Goal: Information Seeking & Learning: Learn about a topic

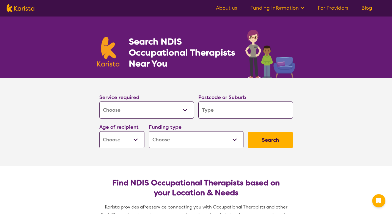
select select "[MEDICAL_DATA]"
click at [227, 111] on input "search" at bounding box center [246, 110] width 95 height 17
type input "2"
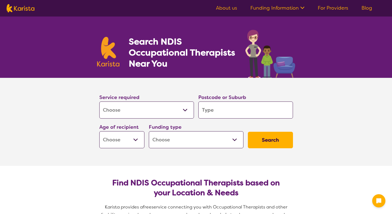
type input "2"
type input "21"
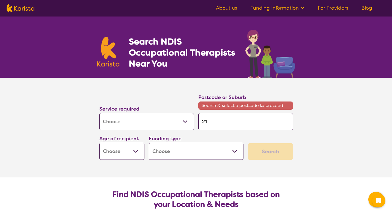
type input "215"
type input "2155"
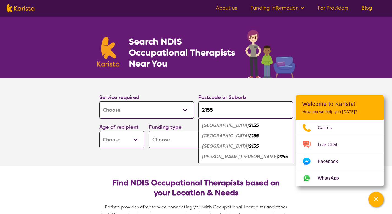
type input "2155"
click at [128, 143] on select "Early Childhood - 0 to 9 Child - 10 to 11 Adolescent - 12 to 17 Adult - 18 to 6…" at bounding box center [121, 139] width 45 height 17
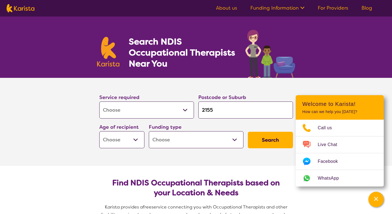
select select "AG"
click at [99, 131] on select "Early Childhood - 0 to 9 Child - 10 to 11 Adolescent - 12 to 17 Adult - 18 to 6…" at bounding box center [121, 139] width 45 height 17
select select "AG"
click at [135, 141] on select "Early Childhood - 0 to 9 Child - 10 to 11 Adolescent - 12 to 17 Adult - 18 to 6…" at bounding box center [121, 139] width 45 height 17
select select "AD"
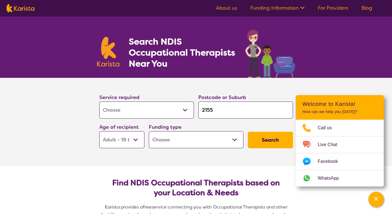
click at [99, 131] on select "Early Childhood - 0 to 9 Child - 10 to 11 Adolescent - 12 to 17 Adult - 18 to 6…" at bounding box center [121, 139] width 45 height 17
select select "AD"
click at [185, 141] on select "Home Care Package (HCP) National Disability Insurance Scheme (NDIS) I don't know" at bounding box center [196, 139] width 95 height 17
select select "NDIS"
click at [149, 131] on select "Home Care Package (HCP) National Disability Insurance Scheme (NDIS) I don't know" at bounding box center [196, 139] width 95 height 17
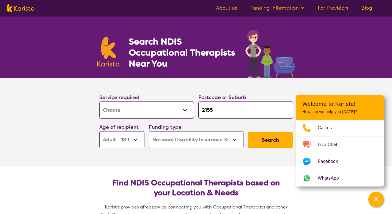
select select "NDIS"
click at [282, 138] on button "Search" at bounding box center [270, 140] width 45 height 17
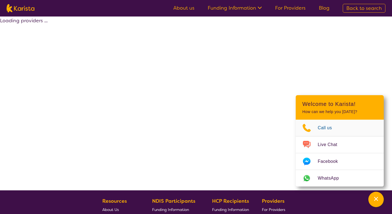
select select "by_score"
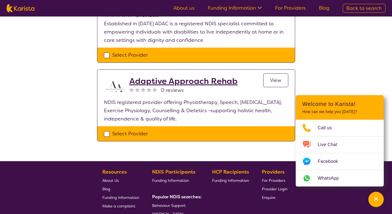
scroll to position [760, 0]
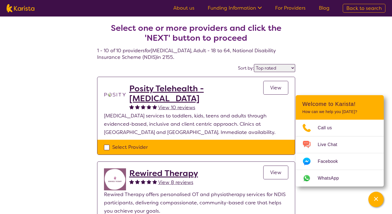
select select "[MEDICAL_DATA]"
select select "AD"
select select "NDIS"
select select "[MEDICAL_DATA]"
select select "AD"
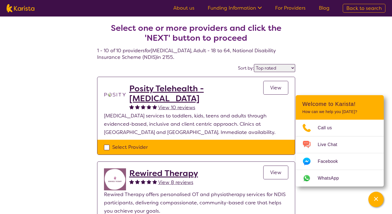
select select "NDIS"
